Goal: Information Seeking & Learning: Check status

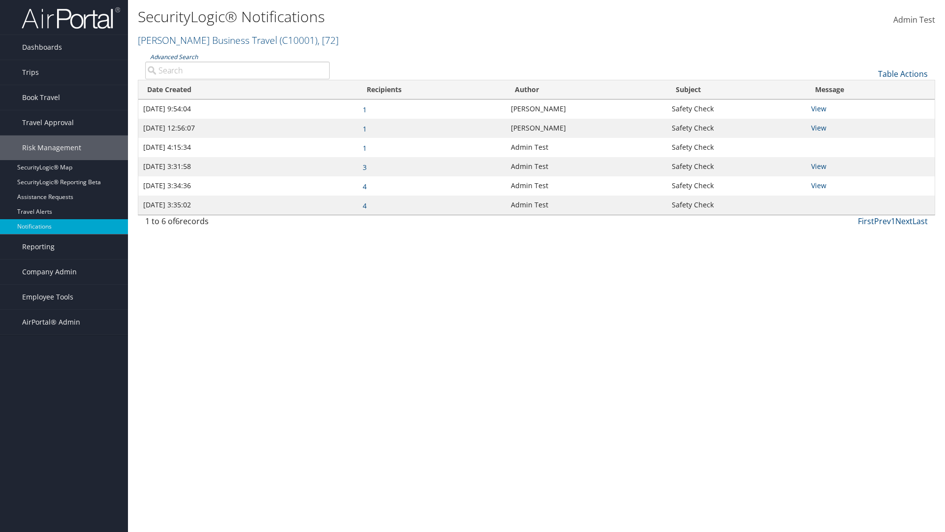
click at [173, 57] on link "Advanced Search" at bounding box center [174, 57] width 48 height 8
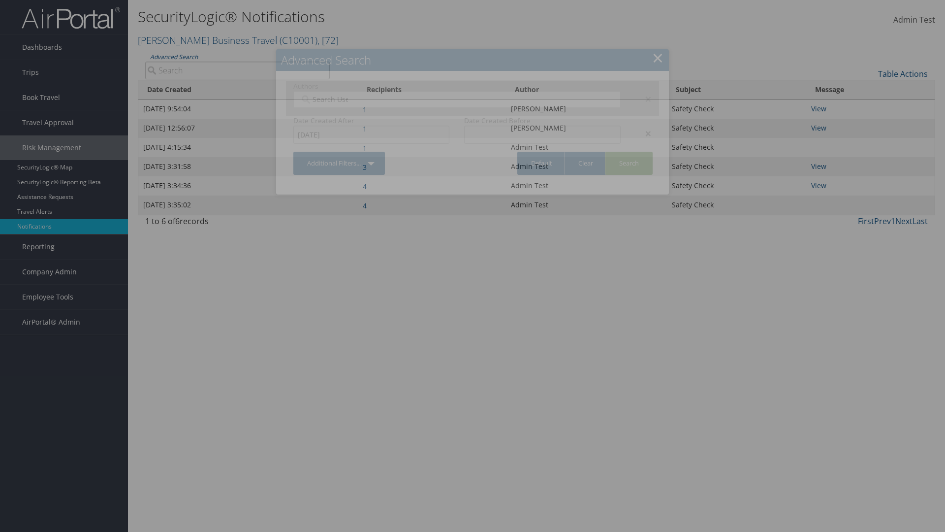
click at [644, 133] on div "×" at bounding box center [643, 134] width 31 height 12
click at [644, 98] on div "×" at bounding box center [643, 99] width 31 height 12
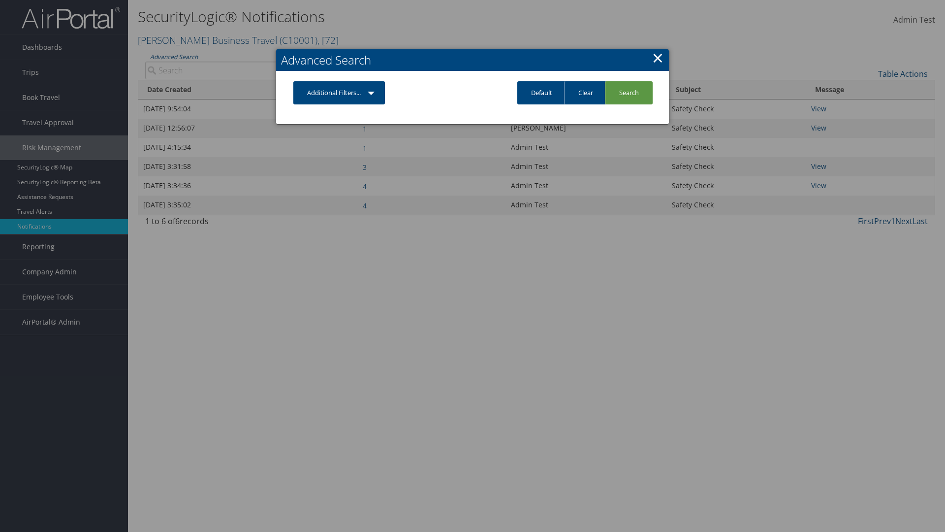
click at [340, 93] on link "Additional Filters..." at bounding box center [339, 92] width 92 height 23
click at [0, 0] on link "Author" at bounding box center [0, 0] width 0 height 0
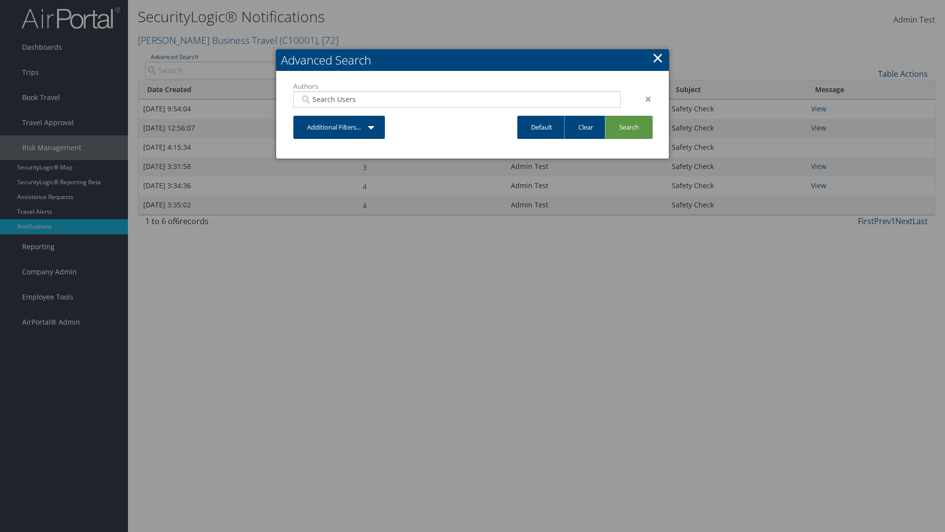
click at [340, 127] on link "Additional Filters..." at bounding box center [339, 127] width 92 height 23
click at [0, 0] on link "Date Created" at bounding box center [0, 0] width 0 height 0
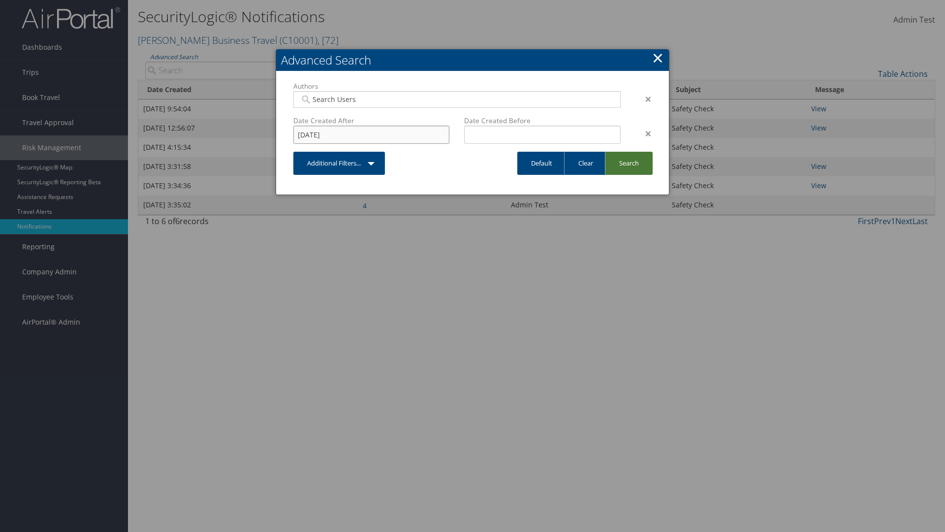
type input "[DATE]"
click at [628, 163] on link "Search" at bounding box center [629, 163] width 48 height 23
